Goal: Find specific fact: Find specific fact

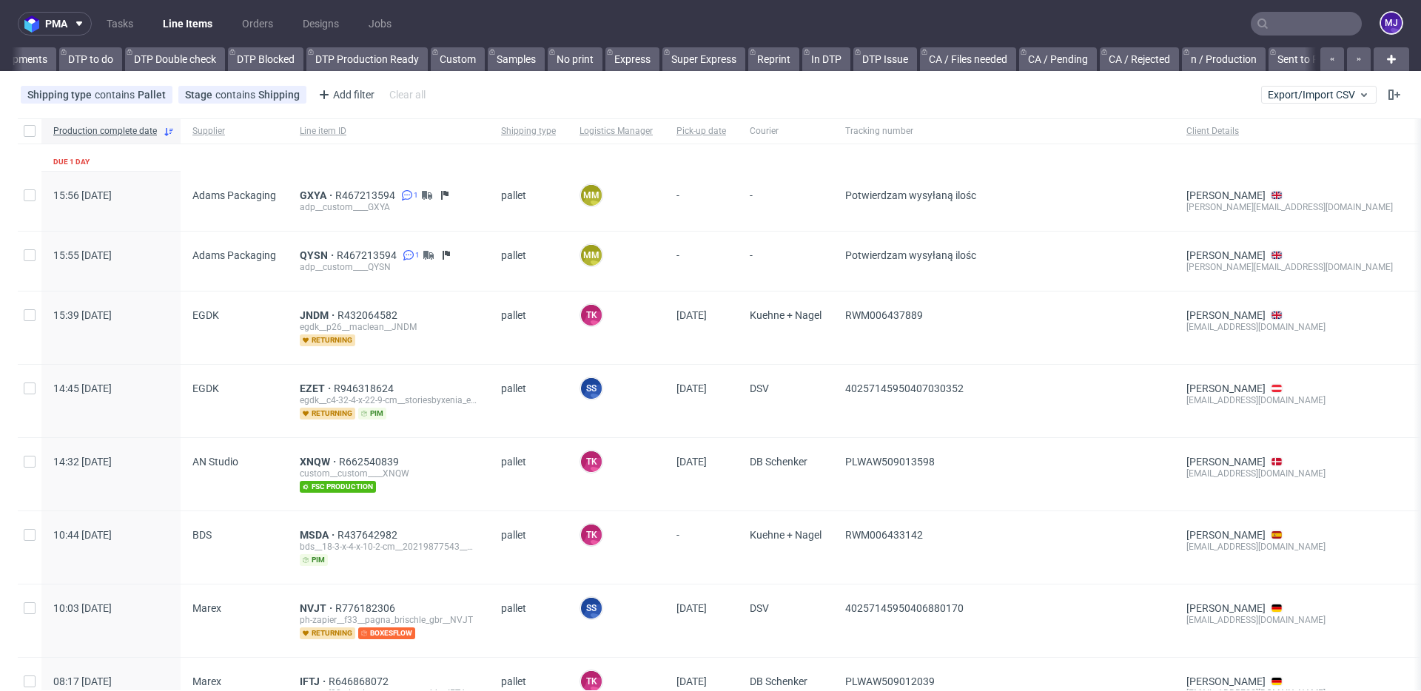
scroll to position [0, 359]
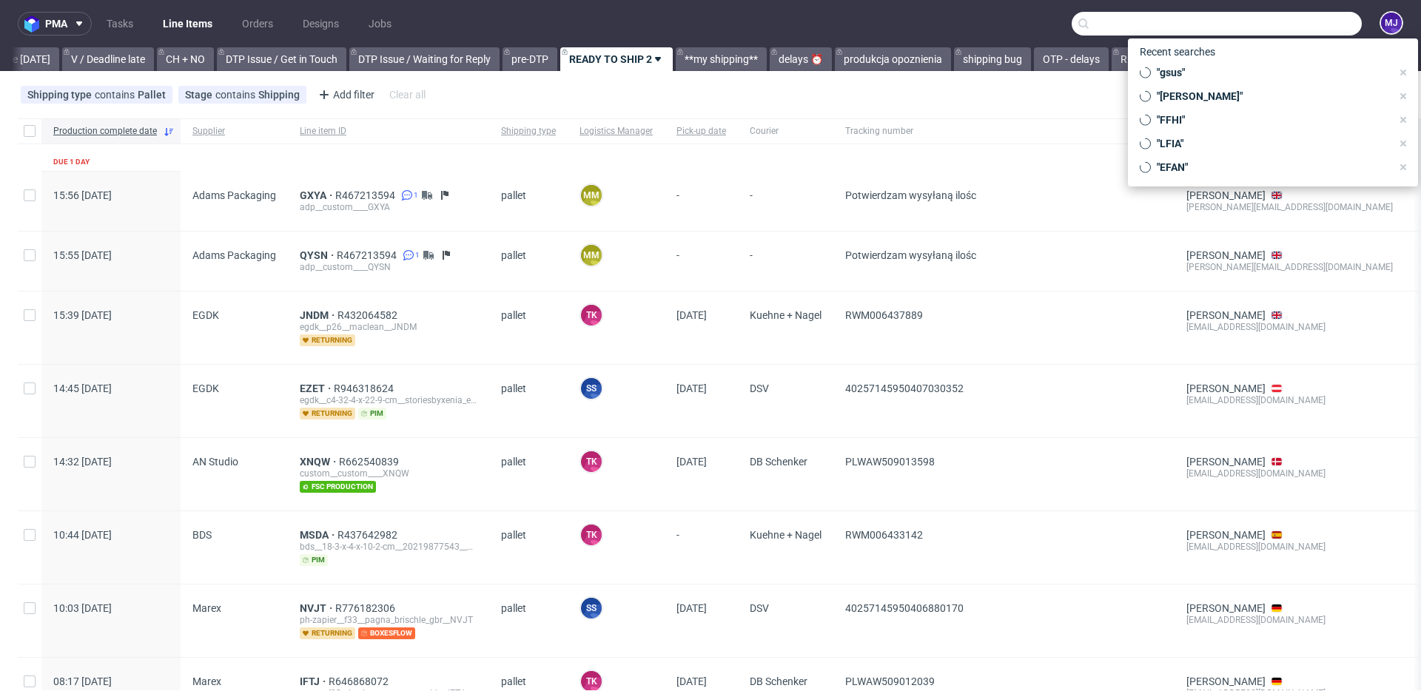
click at [1295, 31] on input "text" at bounding box center [1217, 24] width 290 height 24
paste input "000002594"
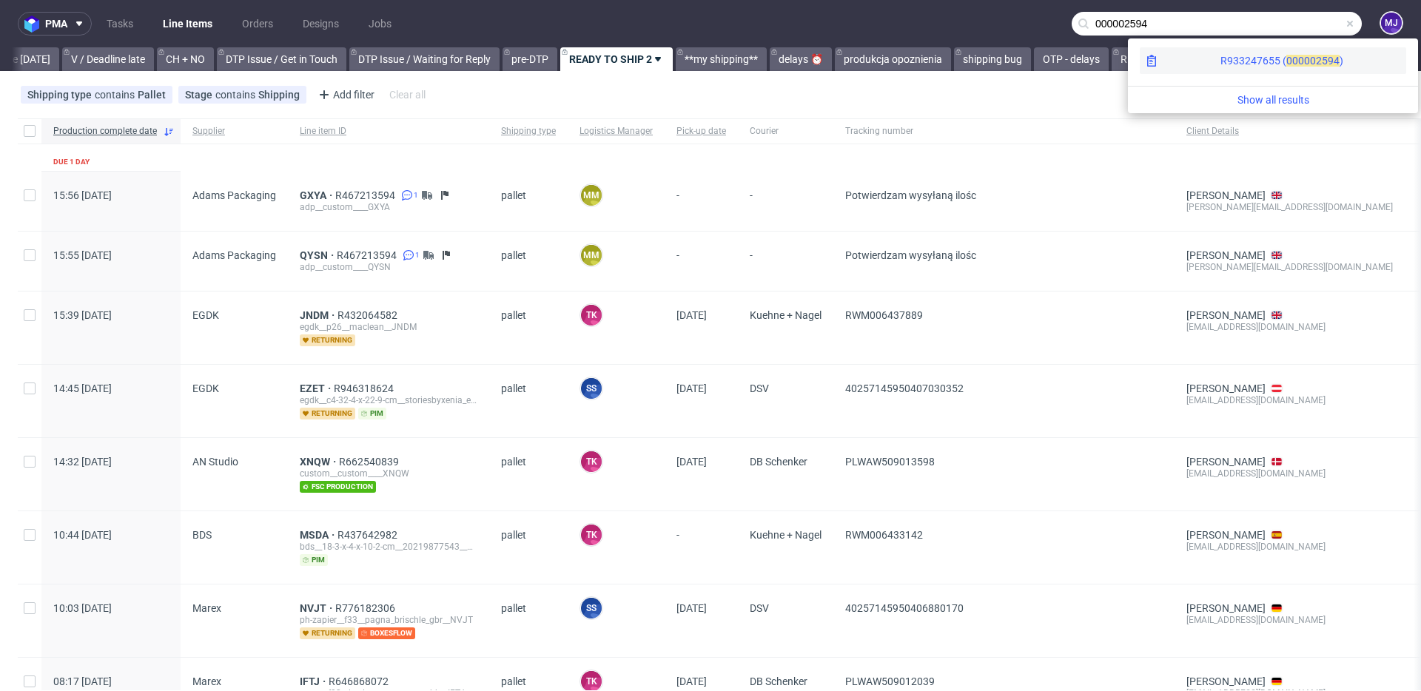
type input "000002594"
click at [1287, 64] on span "00000" at bounding box center [1302, 61] width 30 height 12
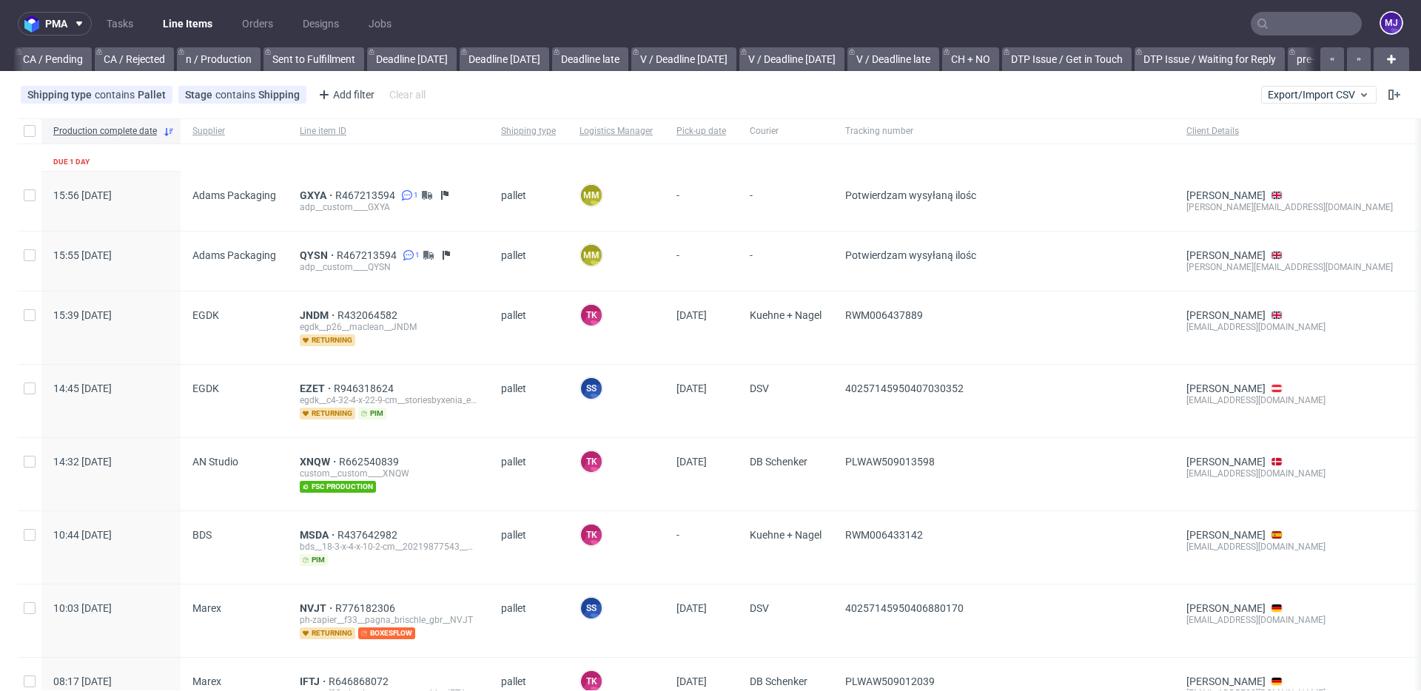
click at [1282, 19] on input "text" at bounding box center [1306, 24] width 111 height 24
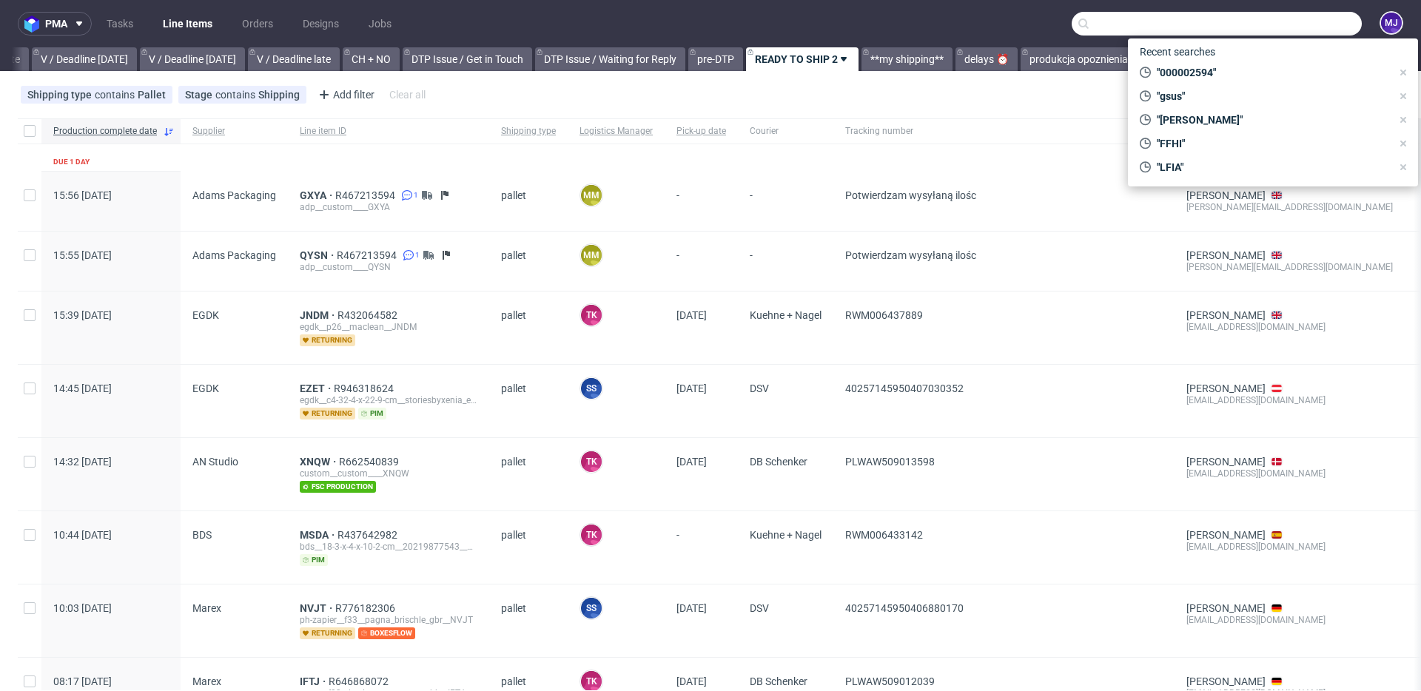
paste input "000002600"
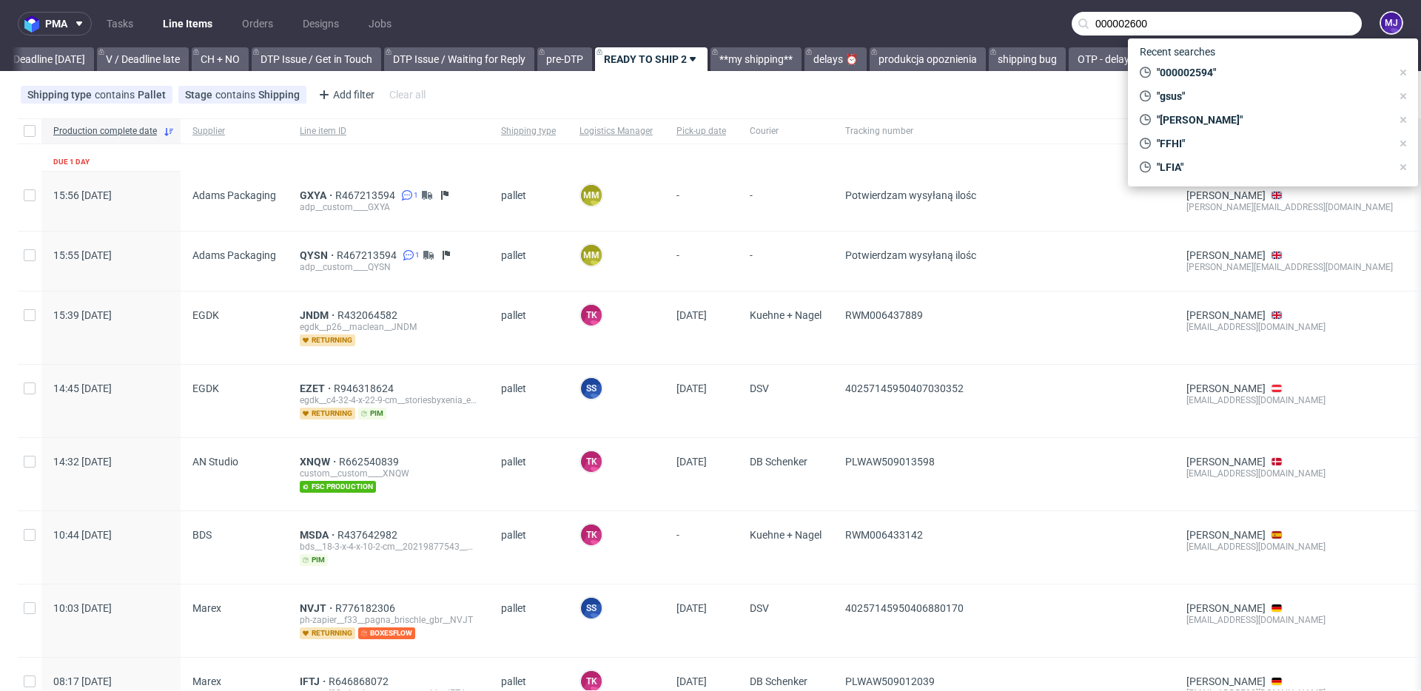
scroll to position [0, 1987]
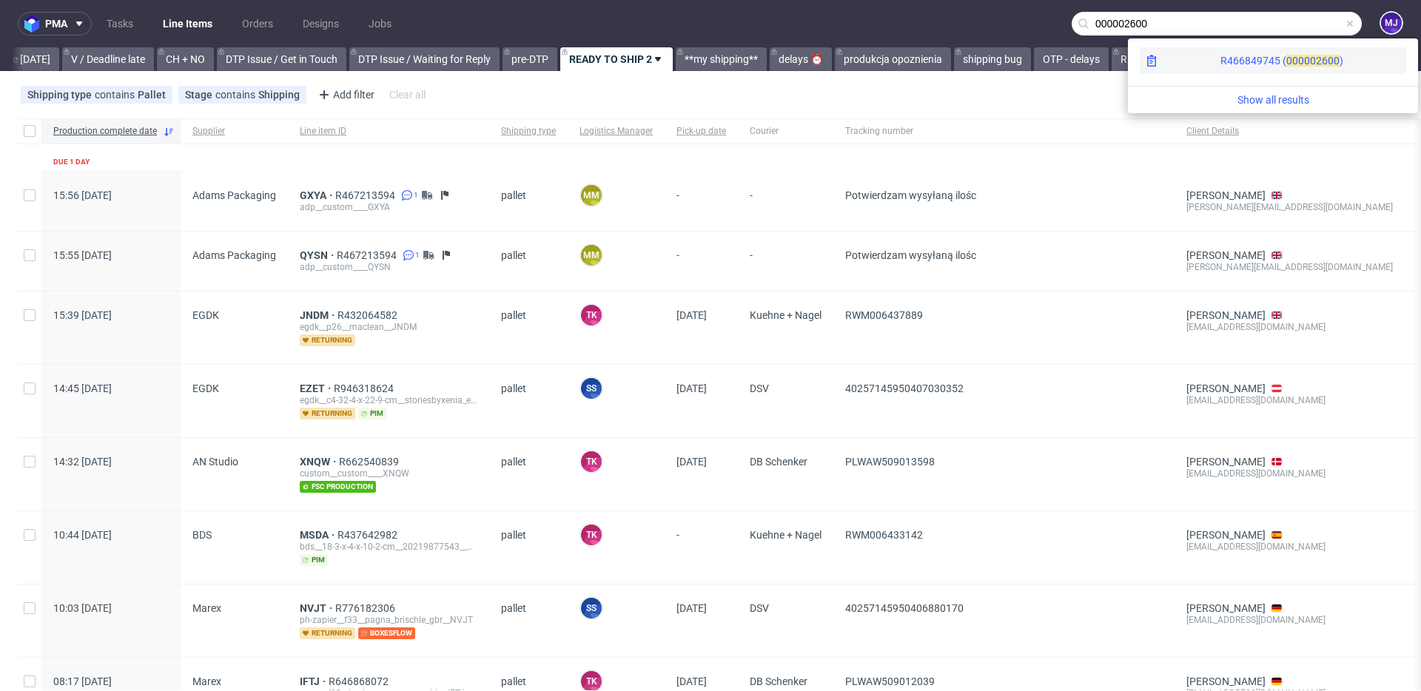
type input "000002600"
click at [1221, 61] on div "R466849745 ( 00000" at bounding box center [1268, 60] width 95 height 15
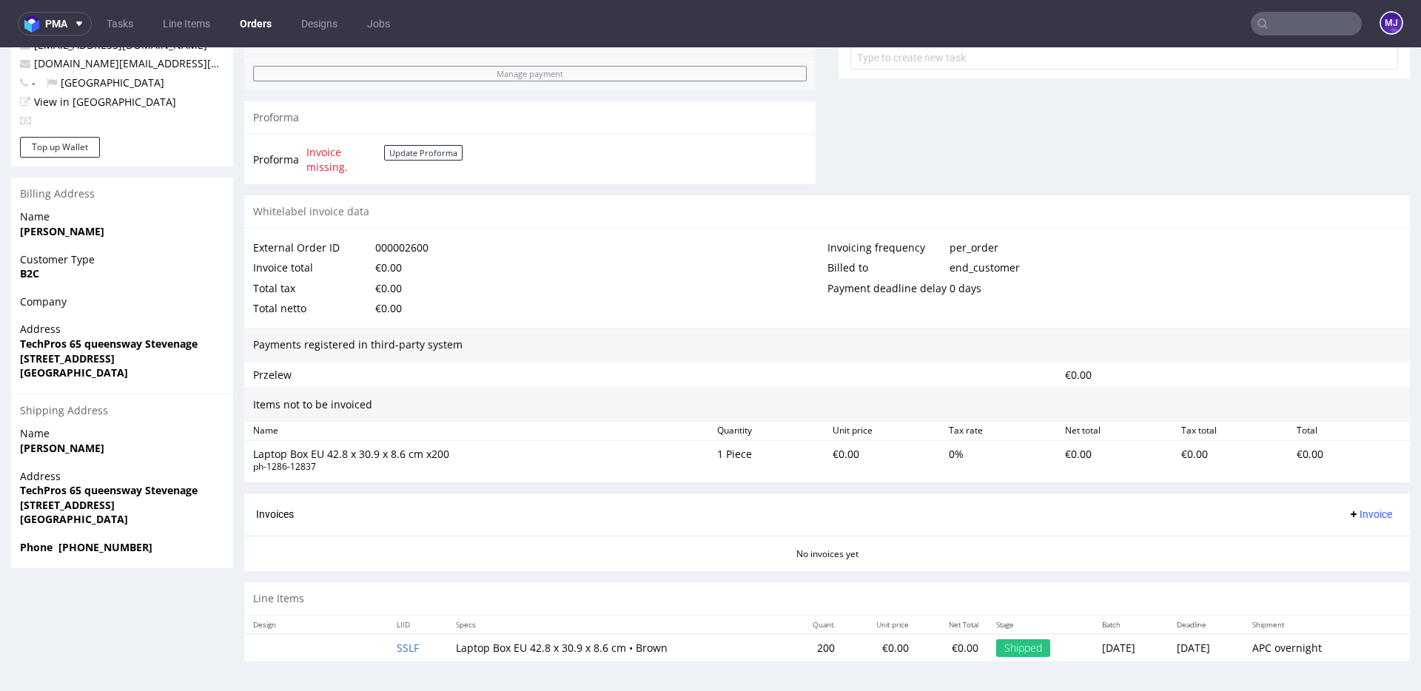
scroll to position [4, 0]
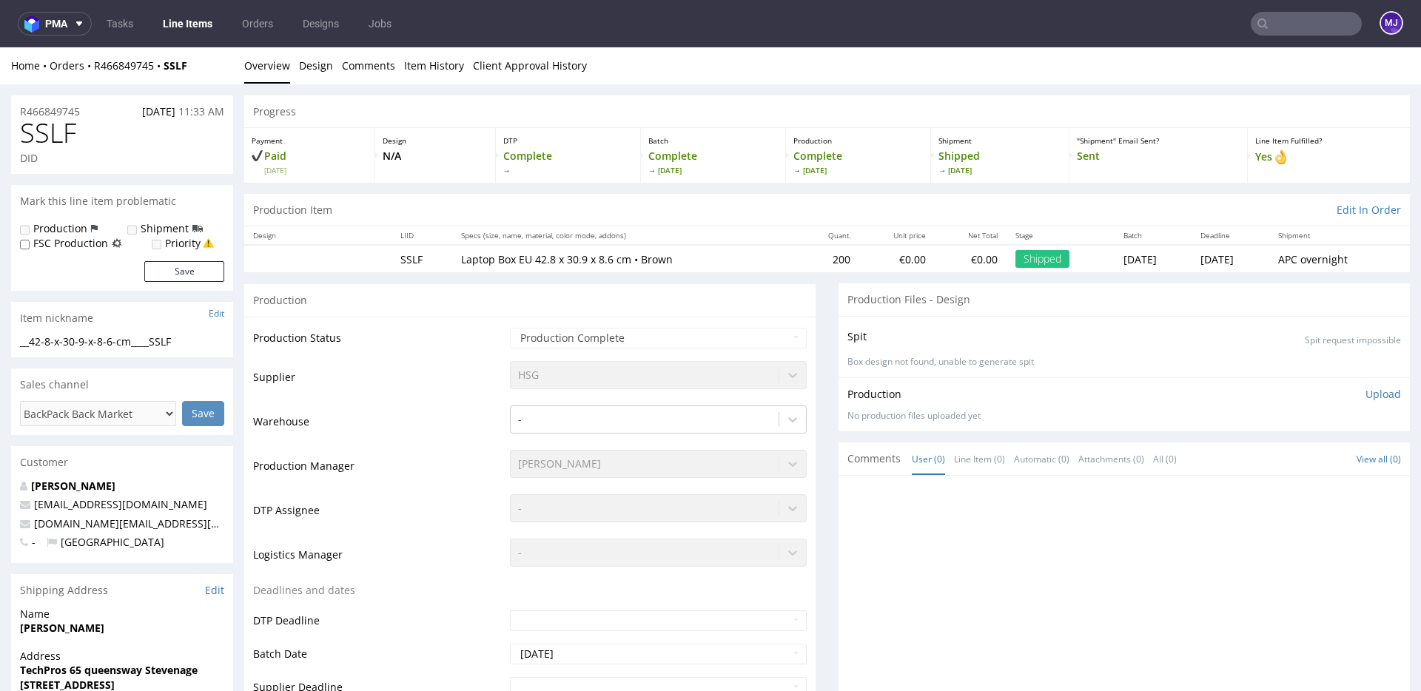
click at [1270, 23] on input "text" at bounding box center [1306, 24] width 111 height 24
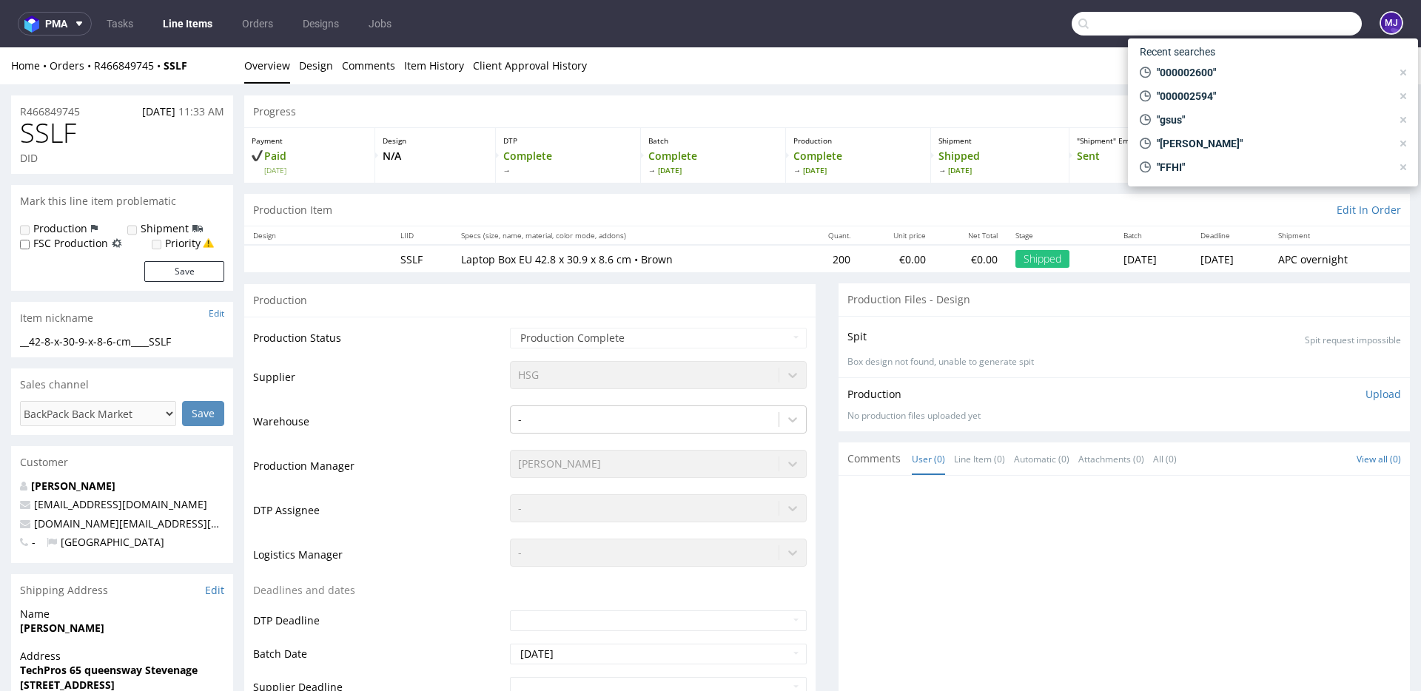
paste input "000002594"
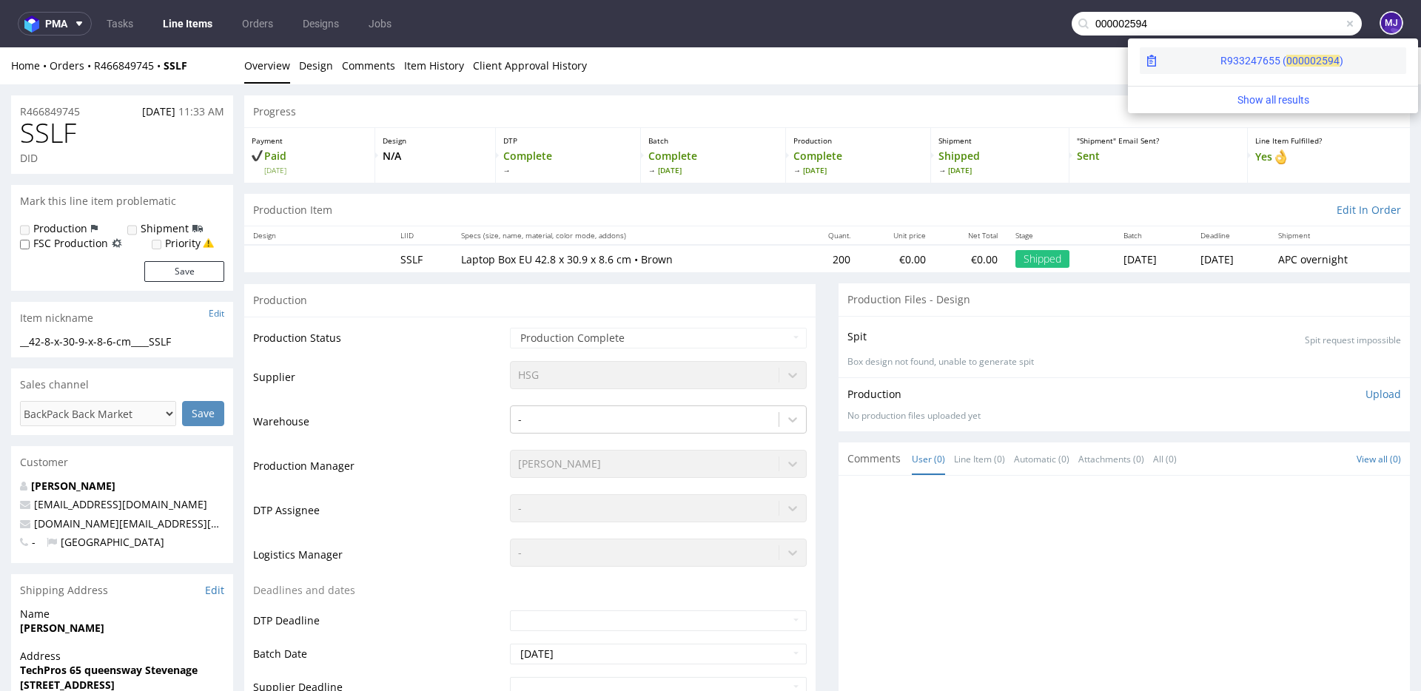
type input "000002594"
click at [1287, 55] on span "00000" at bounding box center [1302, 61] width 30 height 12
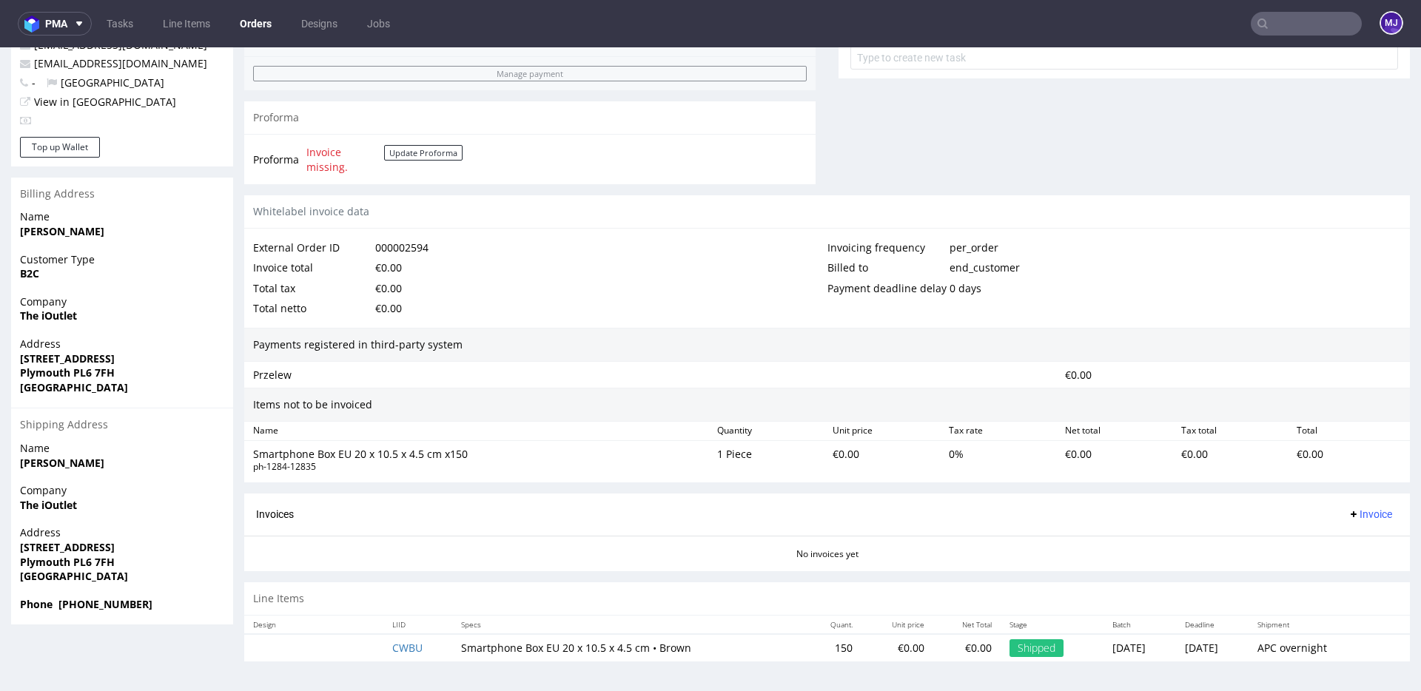
scroll to position [4, 0]
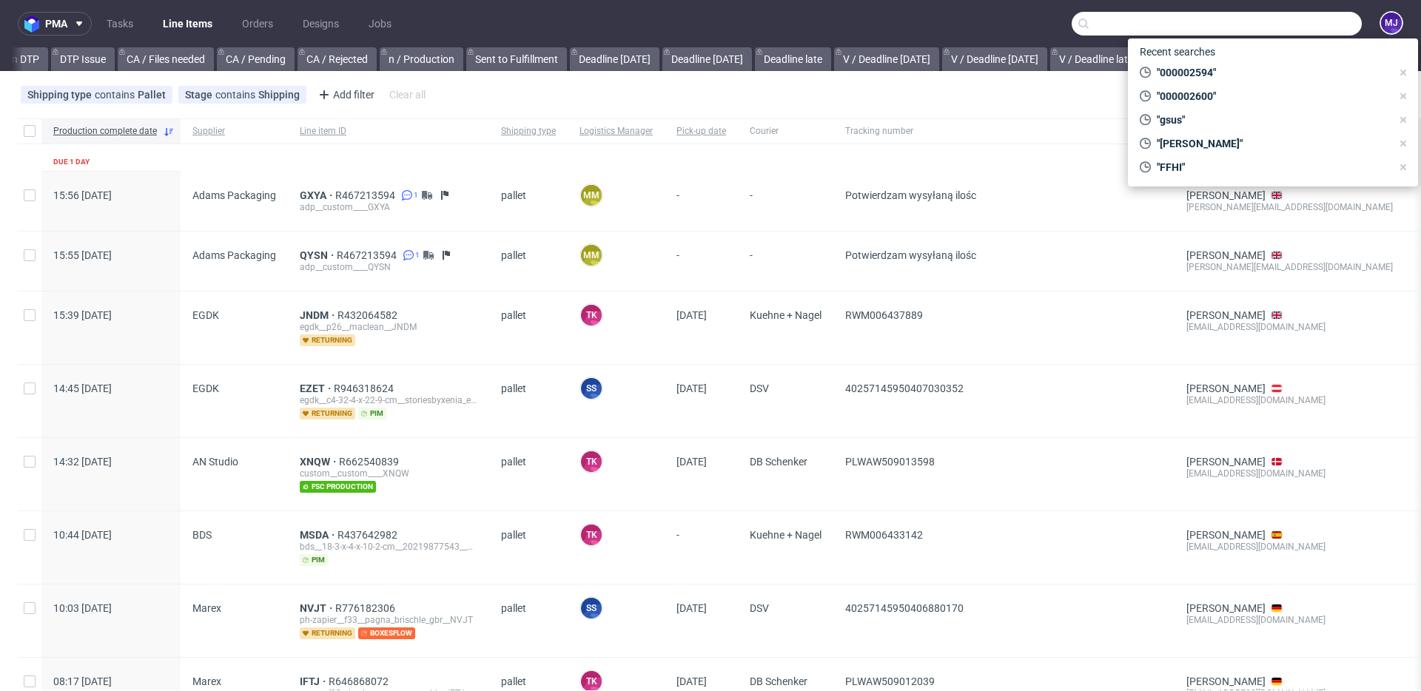
click at [1265, 18] on input "text" at bounding box center [1217, 24] width 290 height 24
paste input "85550659427"
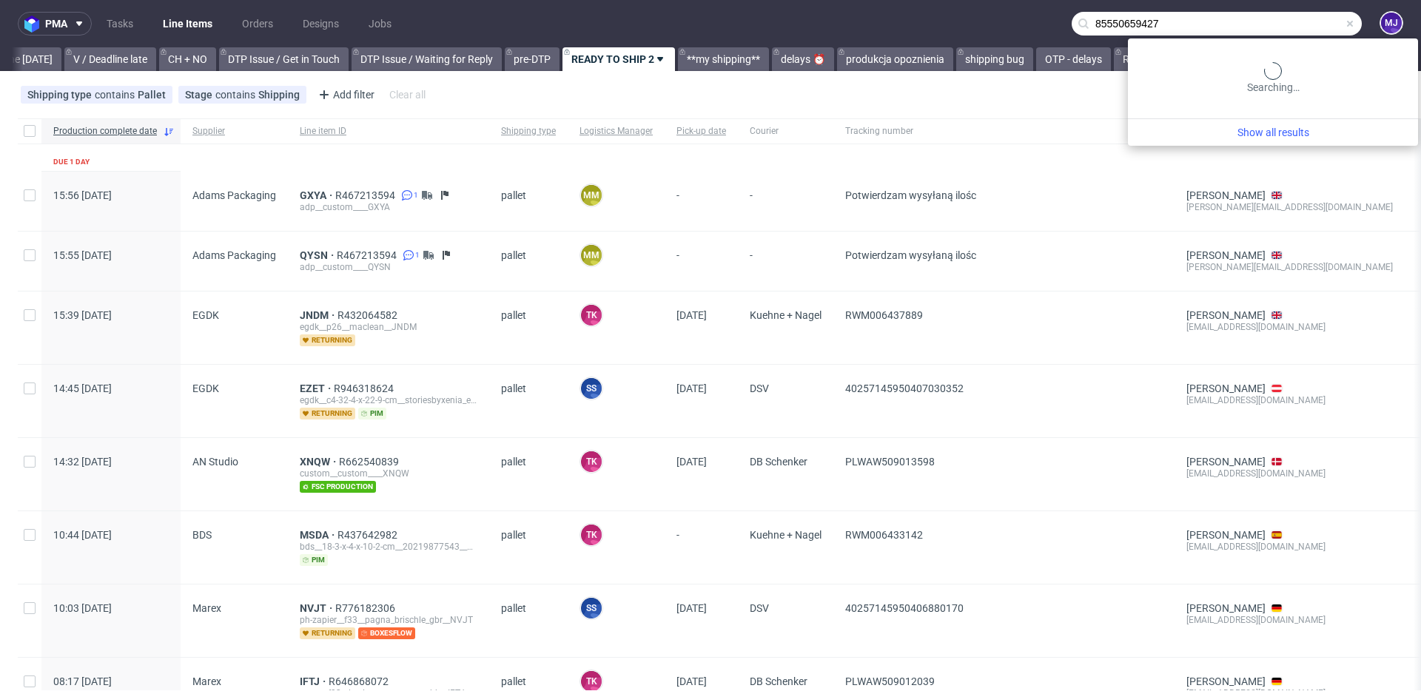
scroll to position [0, 1987]
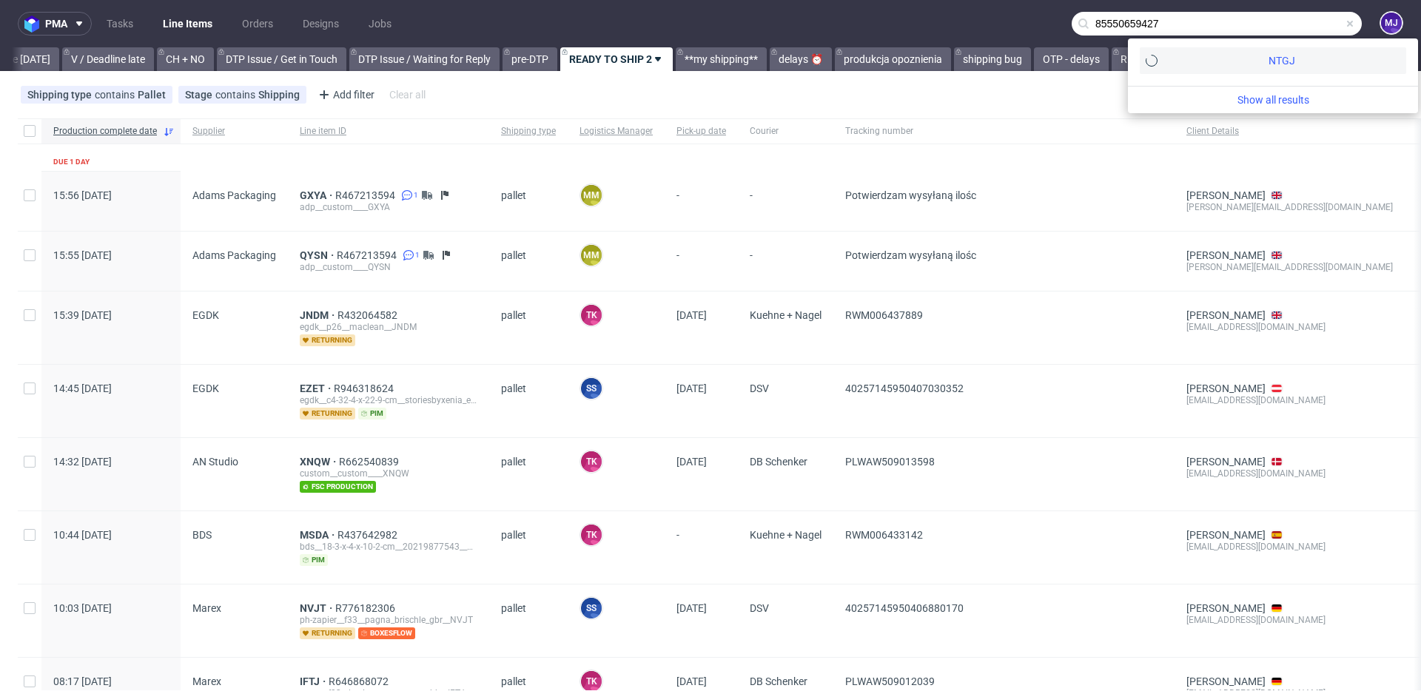
type input "85550659427"
click at [1222, 59] on div "NTGJ" at bounding box center [1273, 60] width 266 height 27
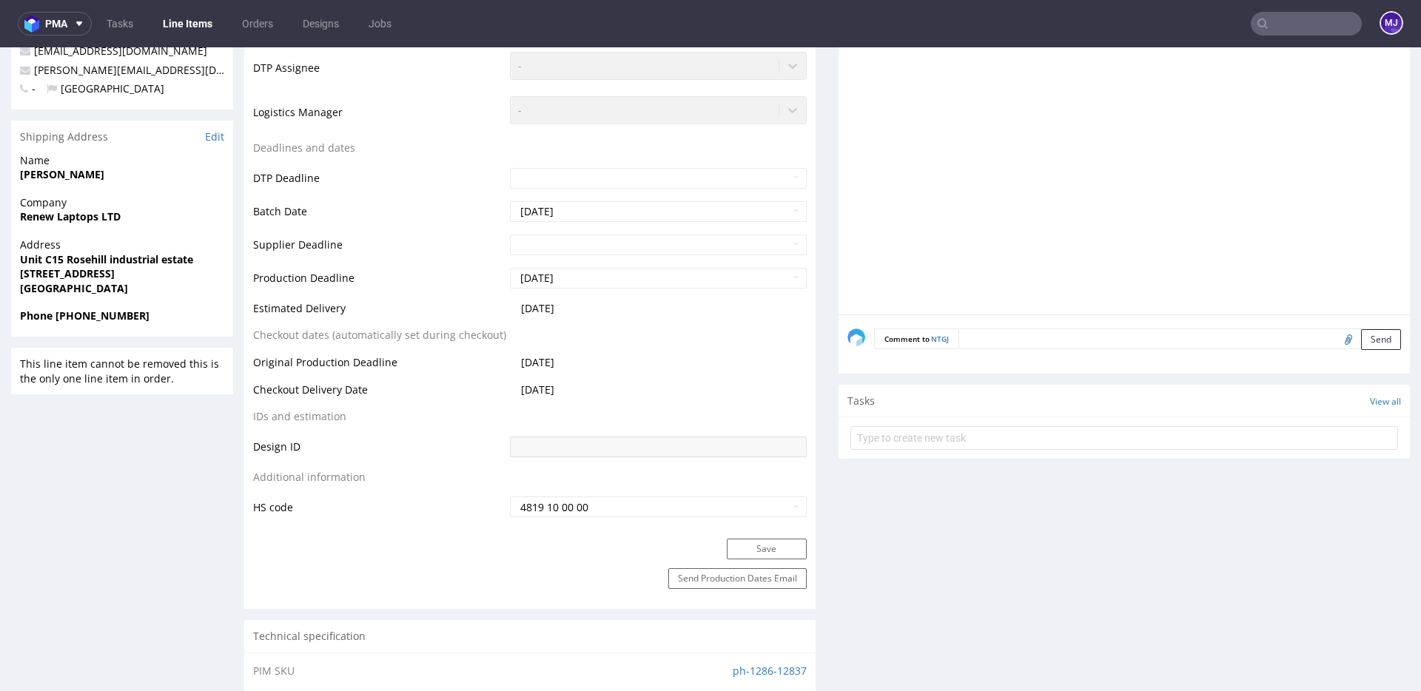
scroll to position [449, 0]
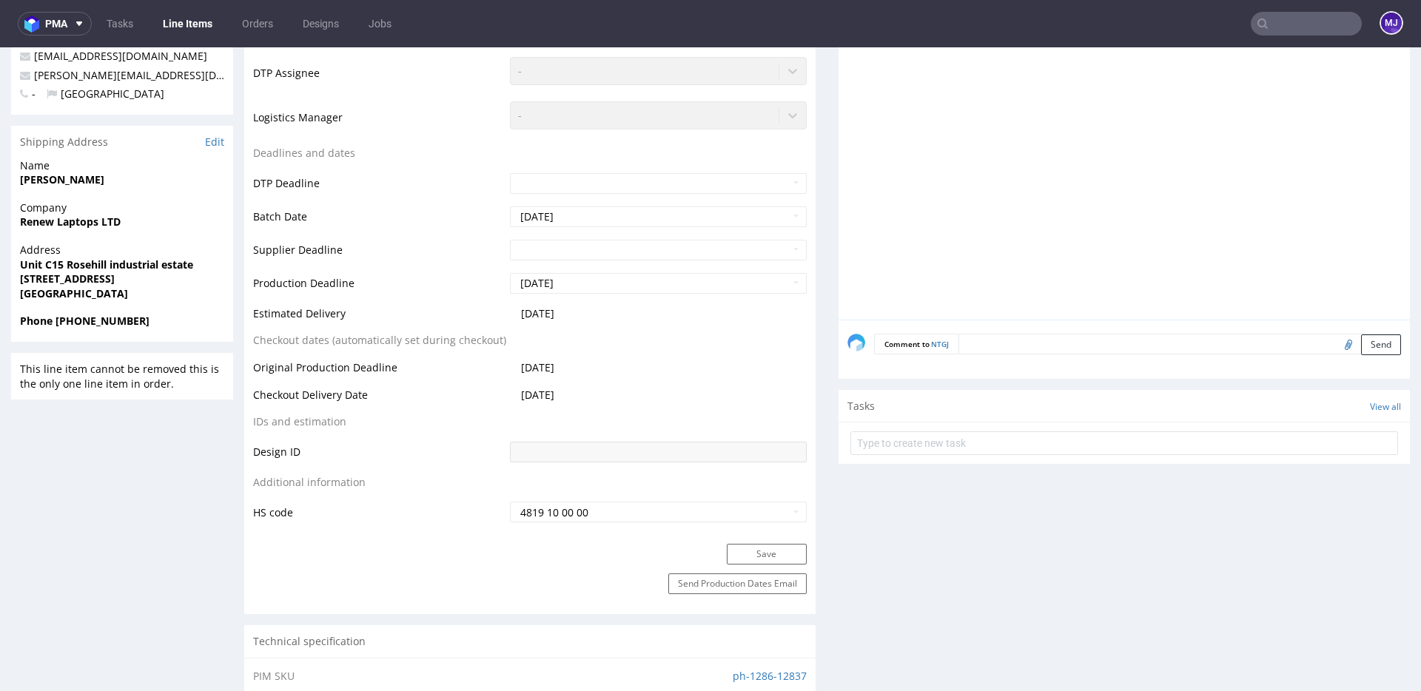
click at [113, 274] on strong "[STREET_ADDRESS]" at bounding box center [67, 279] width 95 height 14
drag, startPoint x: 113, startPoint y: 274, endPoint x: 139, endPoint y: 274, distance: 26.6
click at [115, 274] on strong "[STREET_ADDRESS]" at bounding box center [67, 279] width 95 height 14
copy strong "TF9 2JU"
